Goal: Transaction & Acquisition: Download file/media

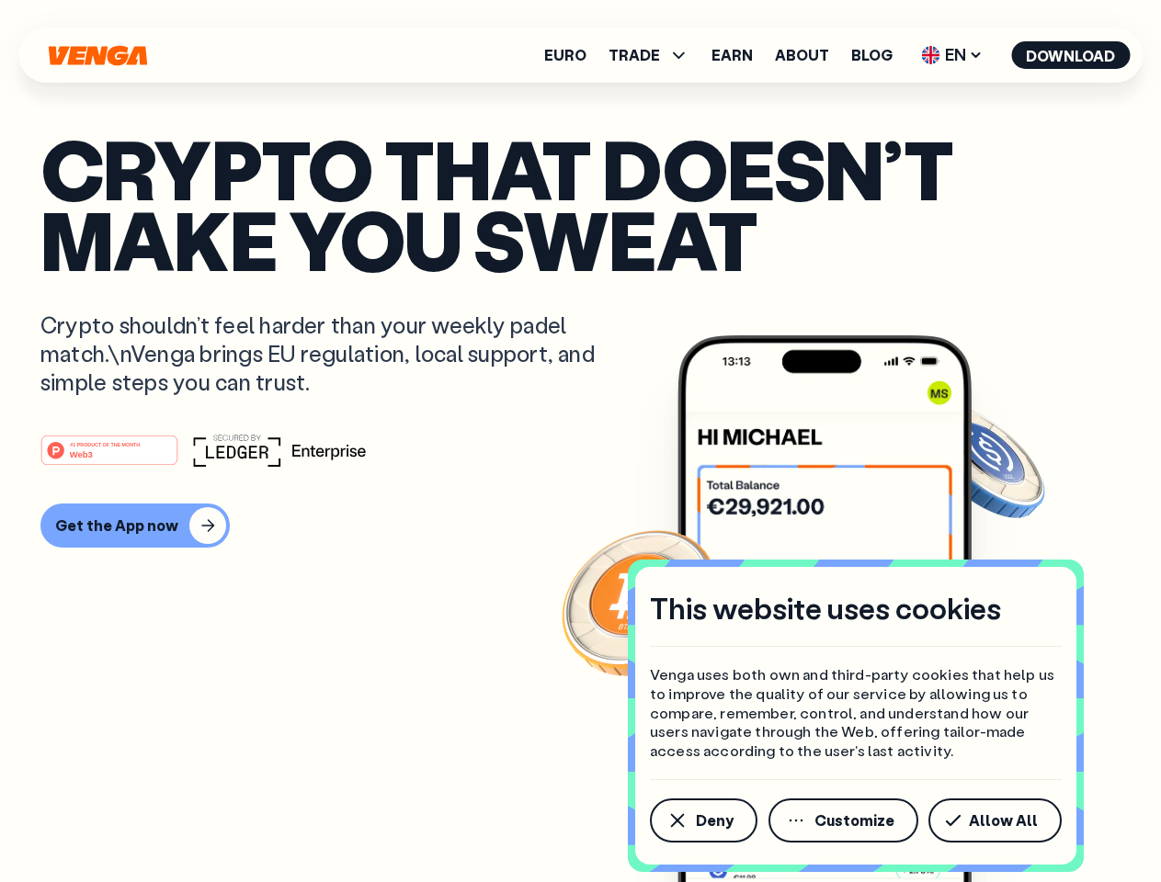
click at [580, 441] on div "#1 PRODUCT OF THE MONTH Web3" at bounding box center [580, 450] width 1080 height 33
click at [702, 821] on span "Deny" at bounding box center [715, 821] width 38 height 15
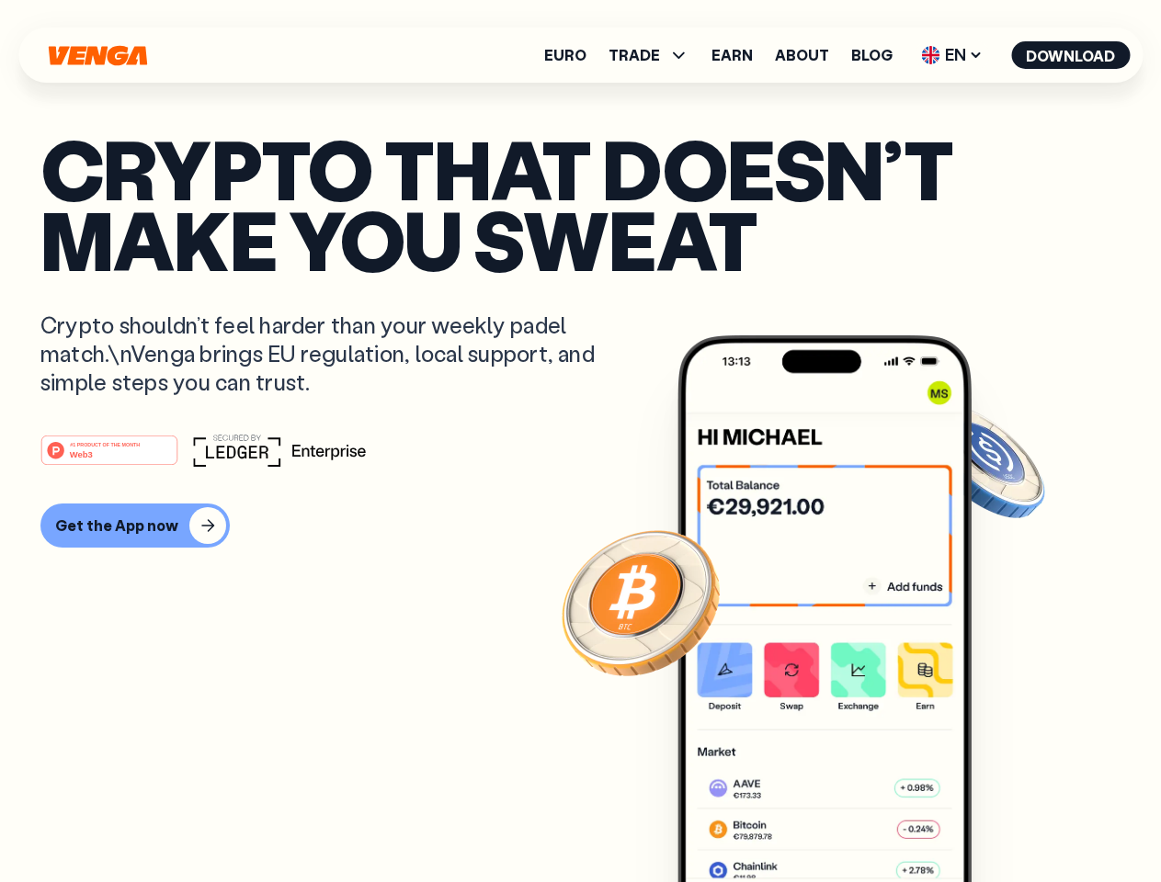
click at [845, 821] on img at bounding box center [824, 644] width 294 height 616
click at [998, 821] on article "Crypto that doesn’t make you sweat Crypto shouldn’t feel harder than your weekl…" at bounding box center [580, 477] width 1080 height 689
click at [655, 55] on span "TRADE" at bounding box center [634, 55] width 51 height 15
click at [952, 55] on span "EN" at bounding box center [952, 54] width 74 height 29
click at [1071, 55] on button "Download" at bounding box center [1070, 55] width 119 height 28
